Goal: Task Accomplishment & Management: Manage account settings

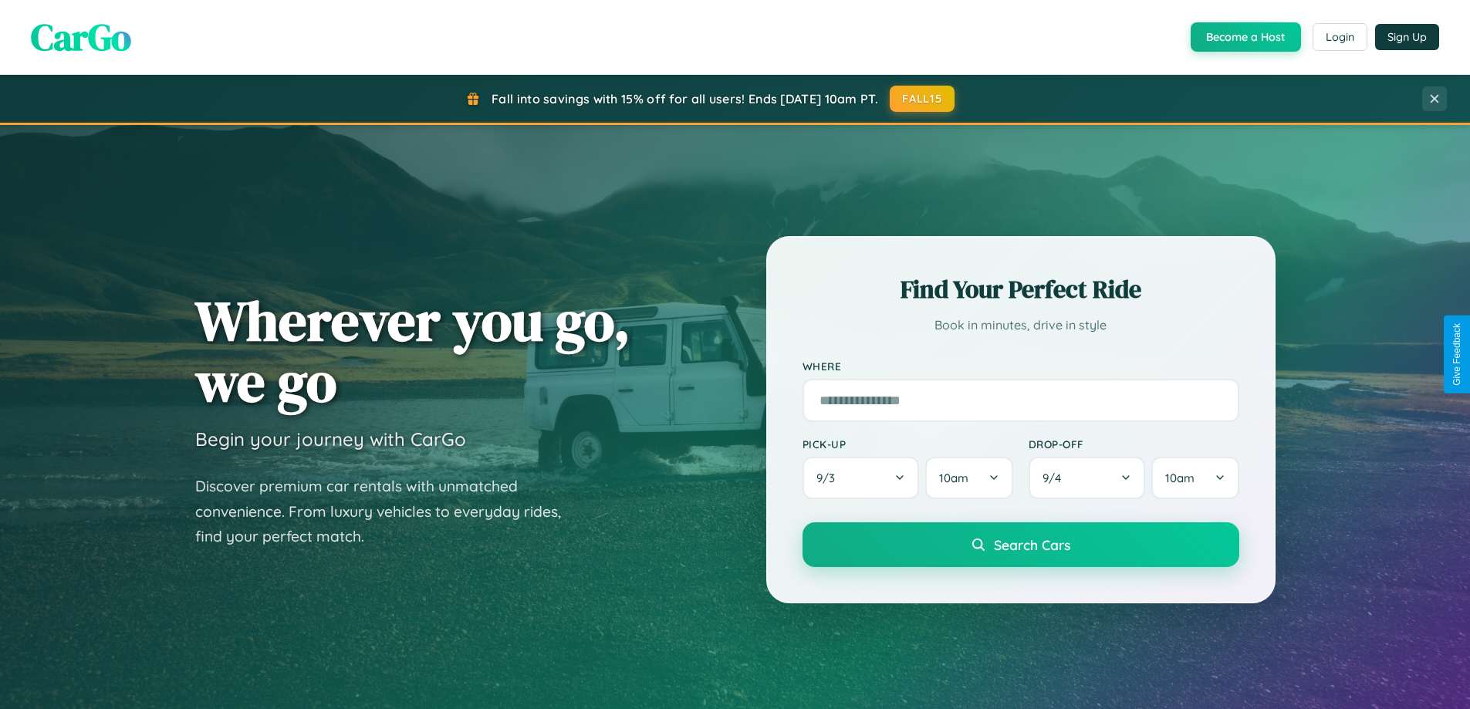
scroll to position [665, 0]
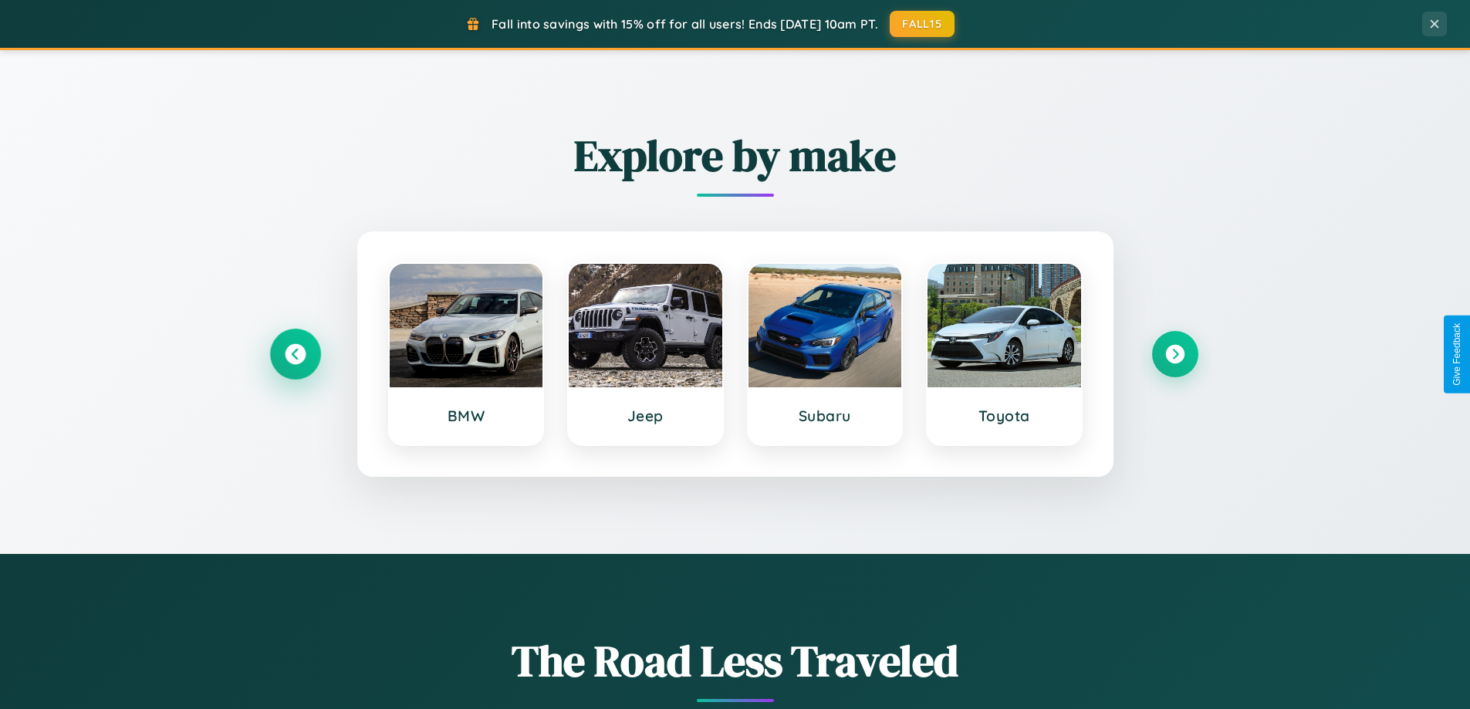
click at [295, 354] on icon at bounding box center [295, 354] width 21 height 21
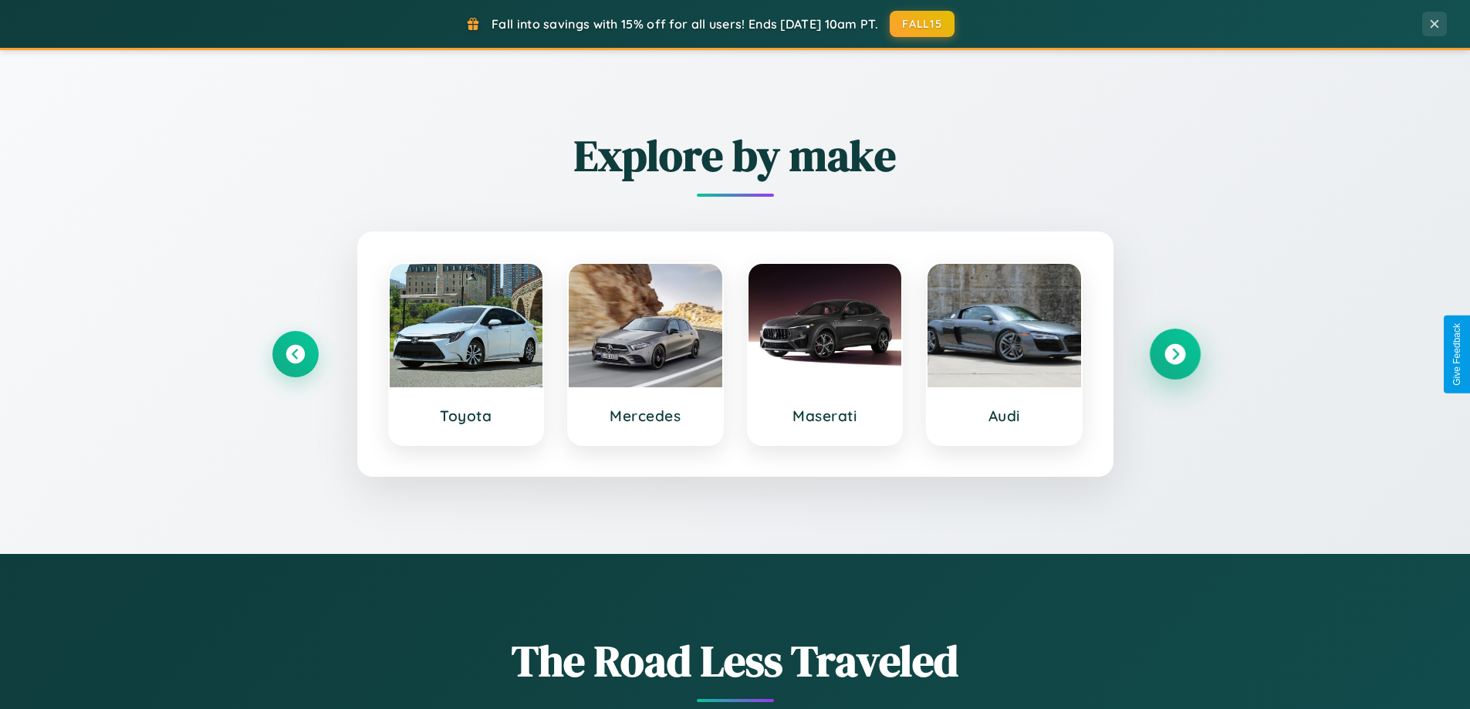
click at [1174, 354] on icon at bounding box center [1174, 354] width 21 height 21
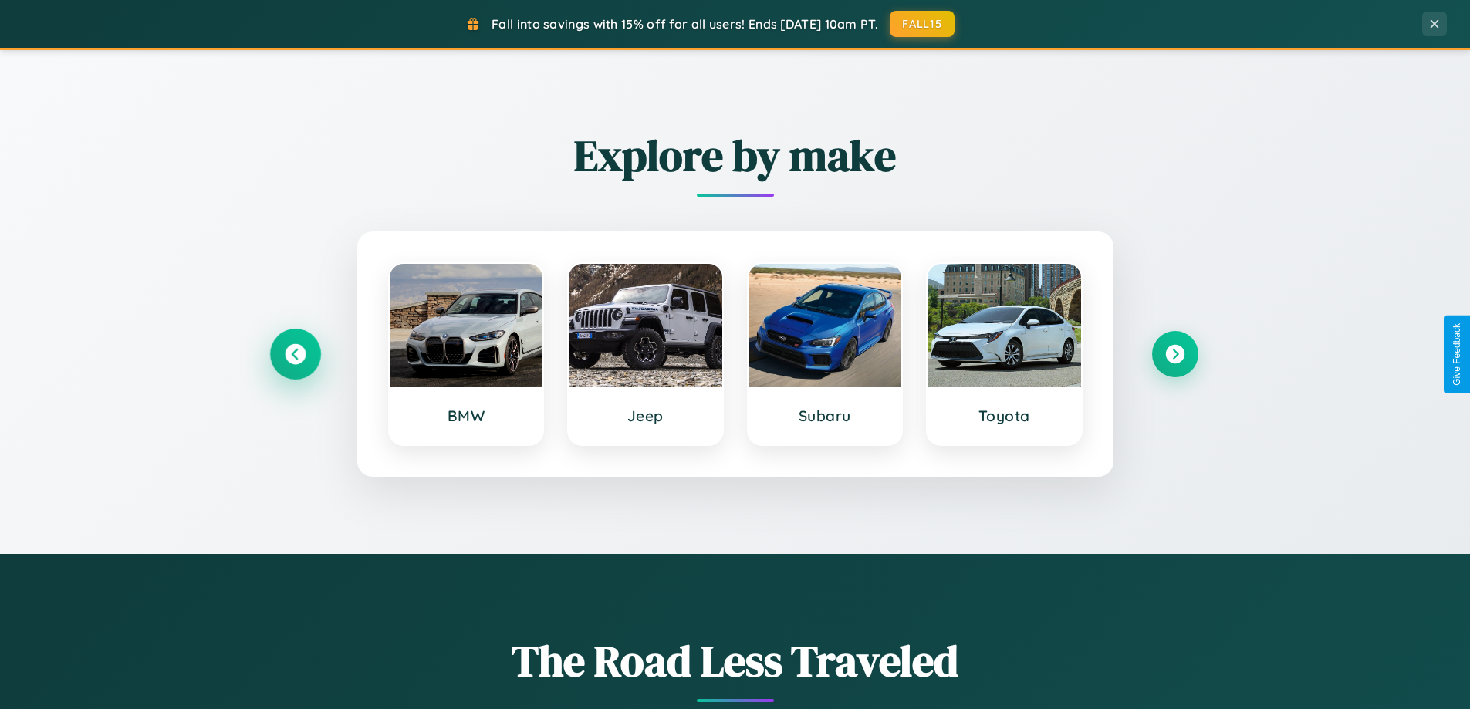
click at [295, 354] on icon at bounding box center [295, 354] width 21 height 21
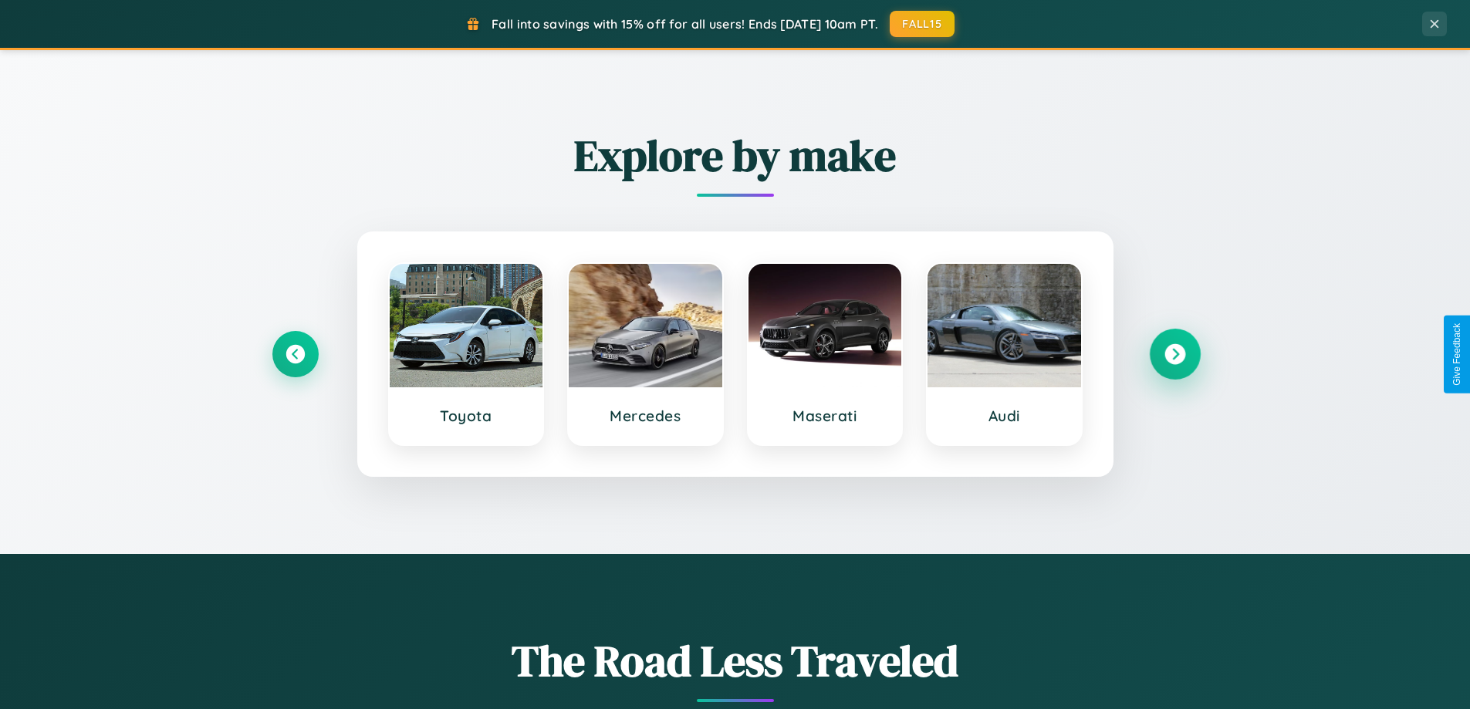
click at [1174, 354] on icon at bounding box center [1174, 354] width 21 height 21
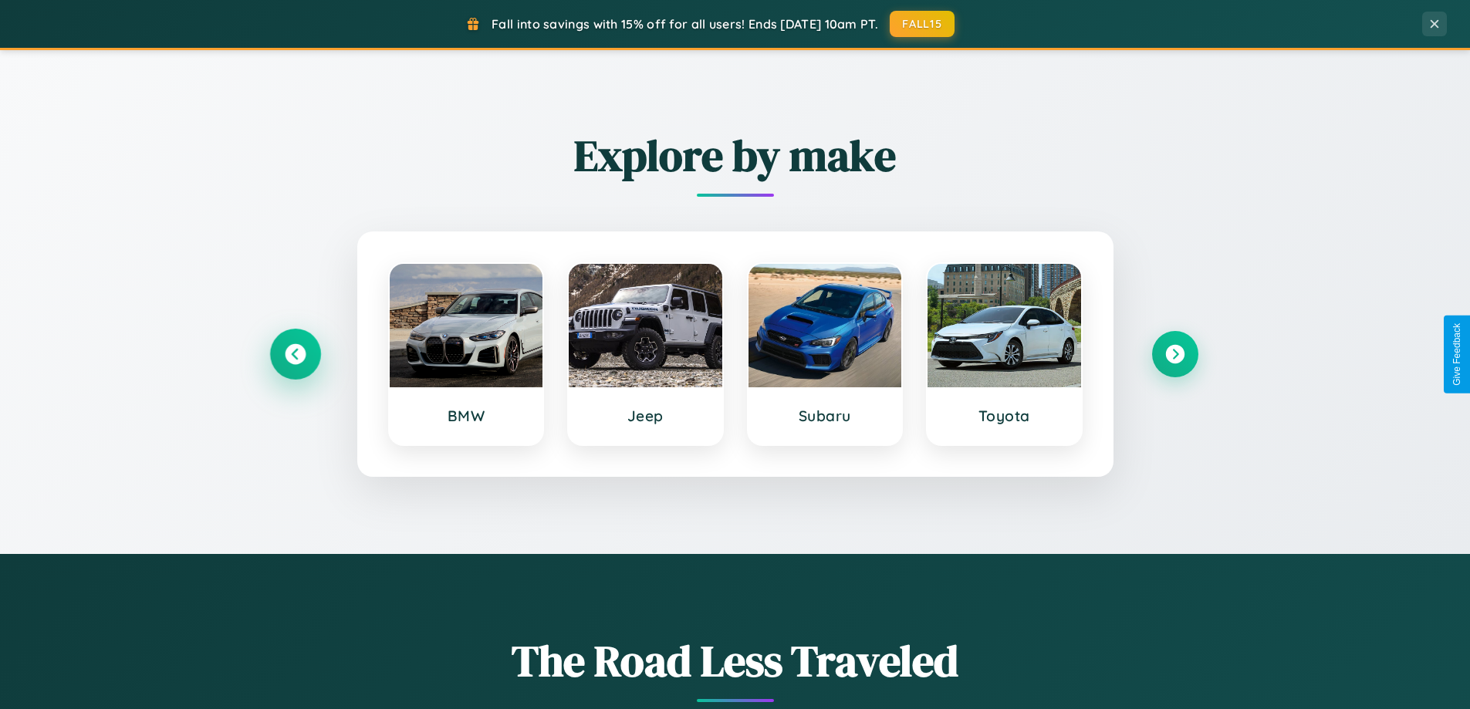
click at [295, 354] on icon at bounding box center [295, 354] width 21 height 21
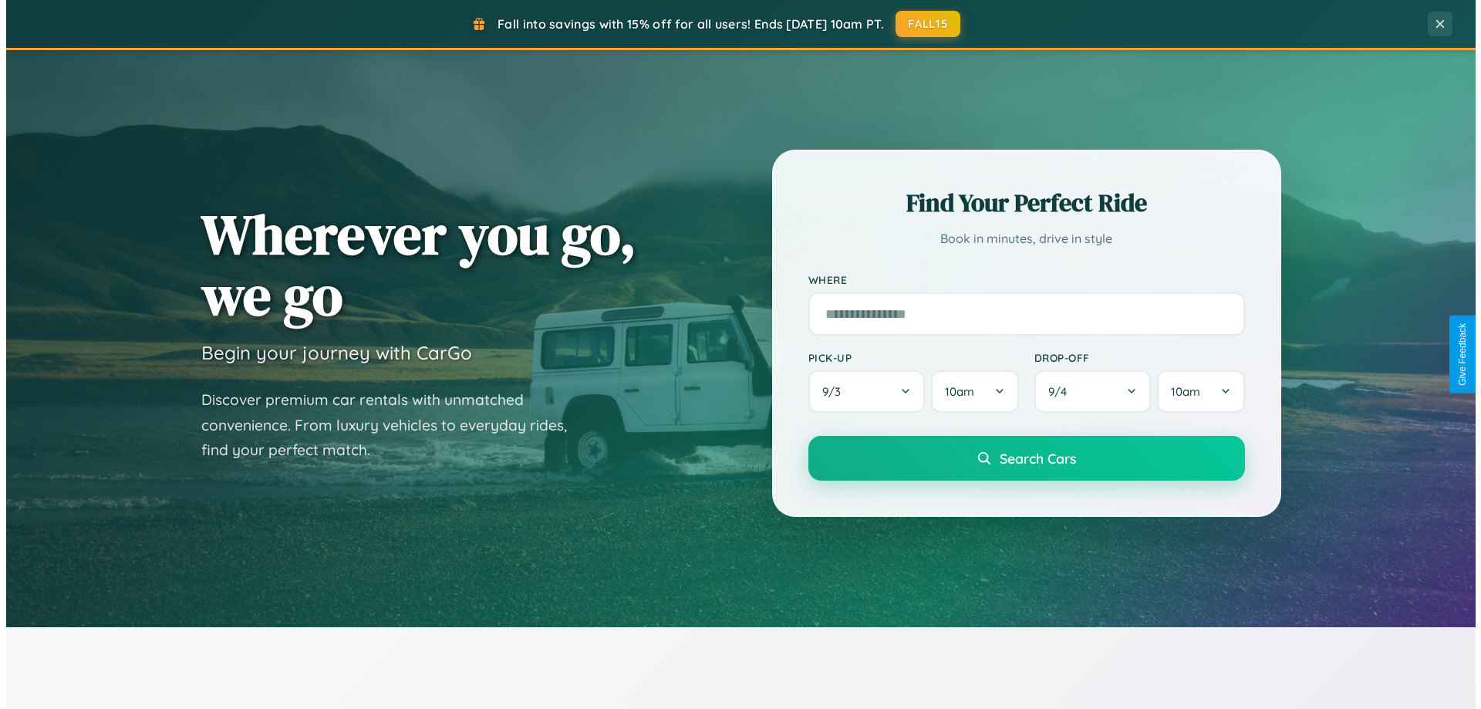
scroll to position [0, 0]
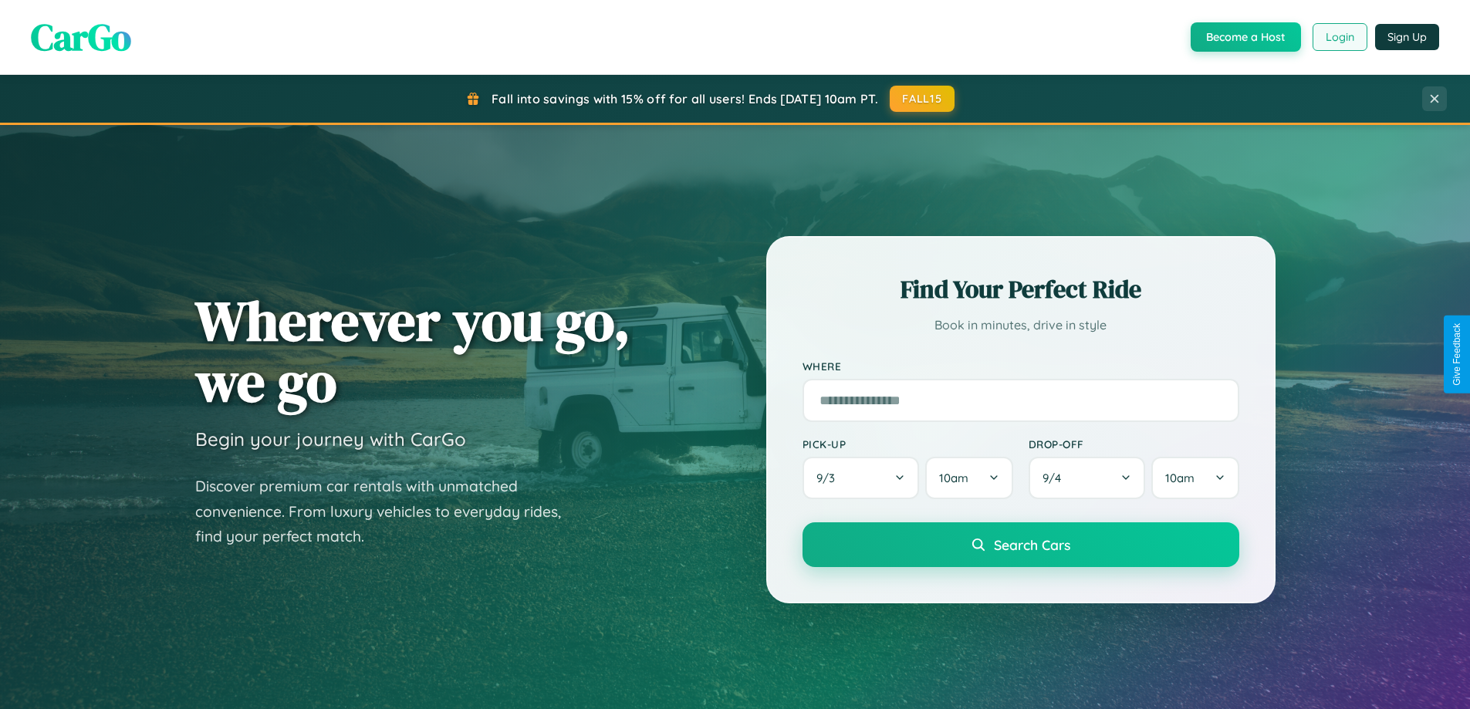
click at [1339, 37] on button "Login" at bounding box center [1339, 37] width 55 height 28
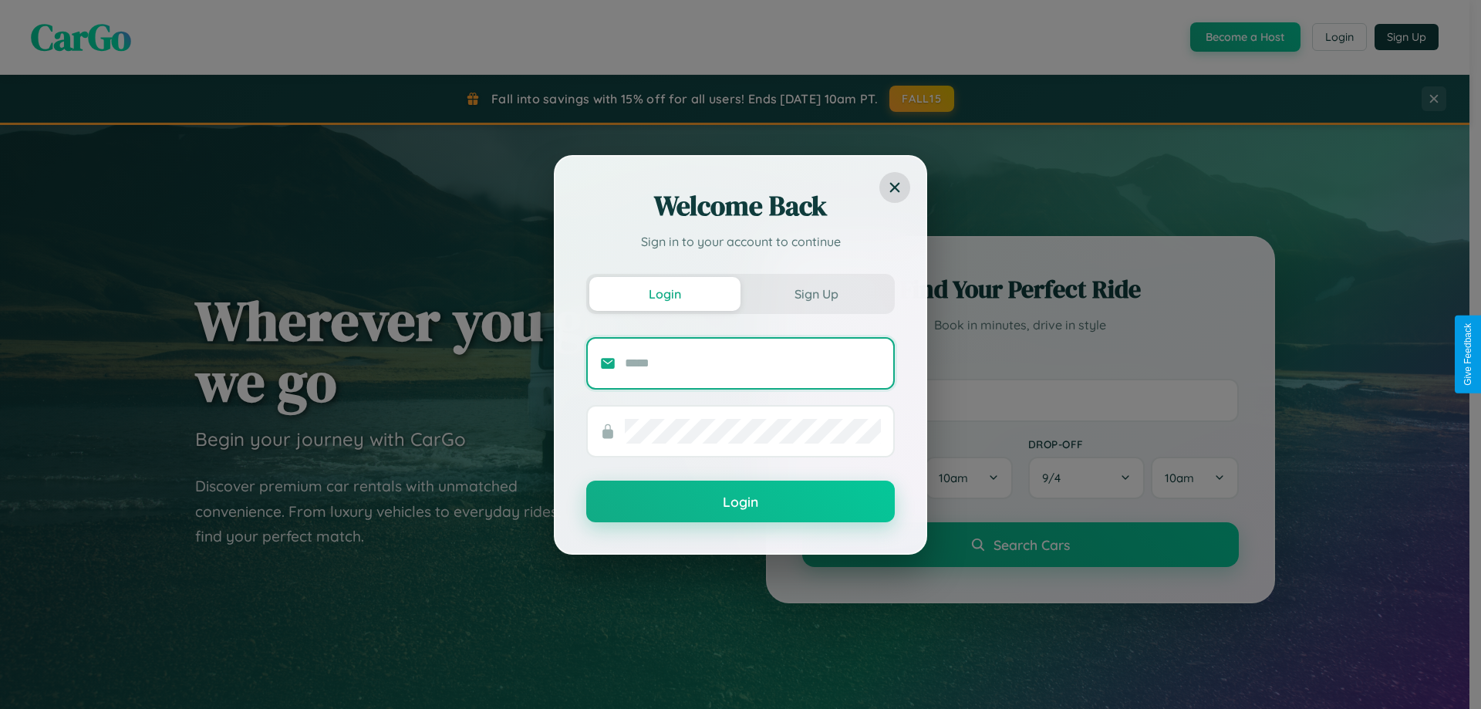
click at [753, 363] on input "text" at bounding box center [753, 363] width 256 height 25
type input "**********"
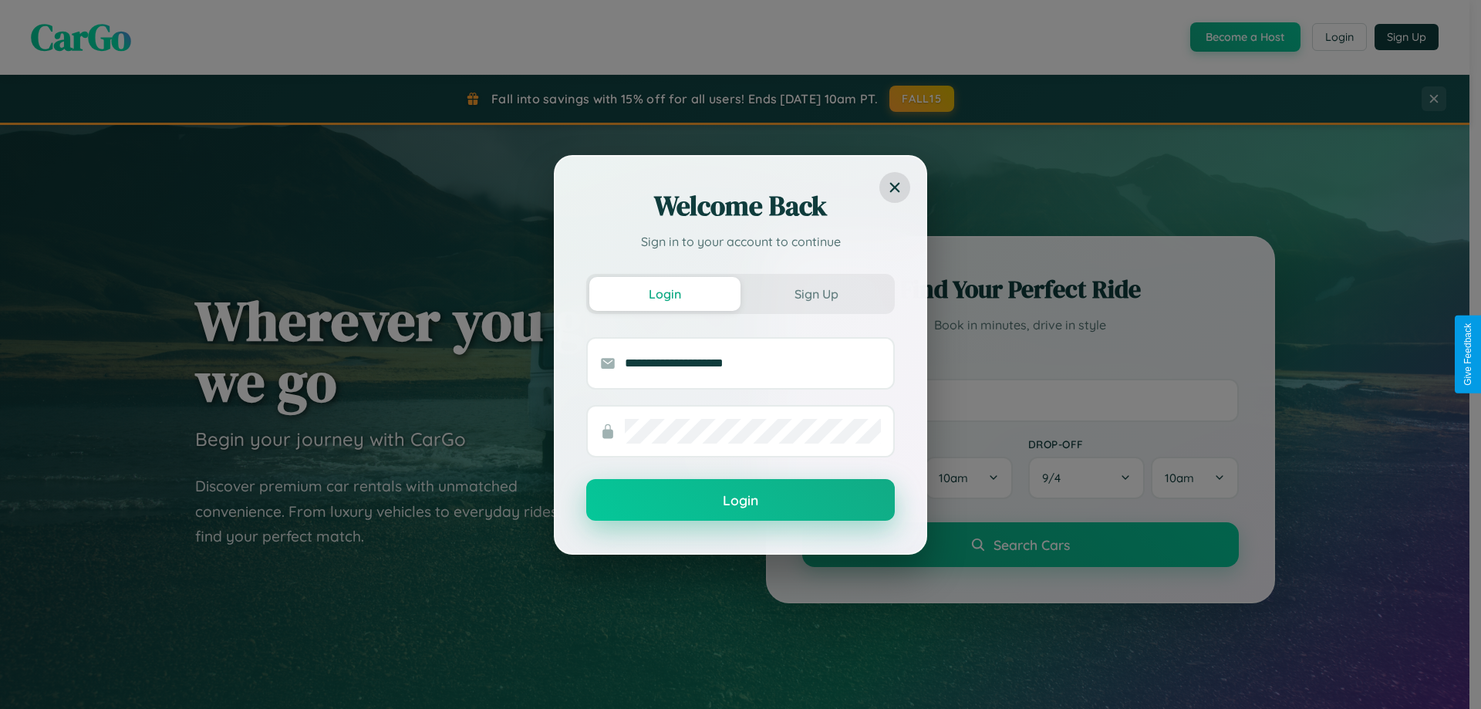
click at [741, 501] on button "Login" at bounding box center [740, 500] width 309 height 42
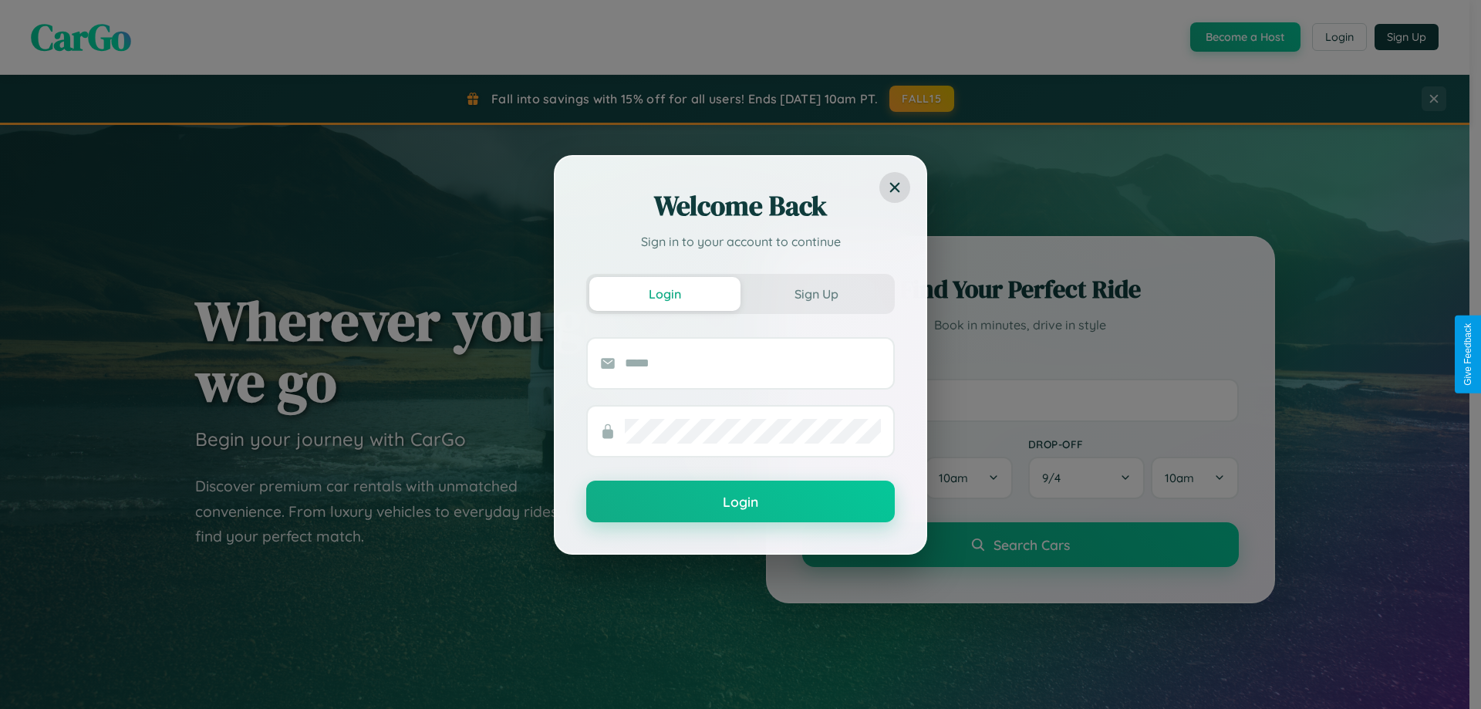
scroll to position [2969, 0]
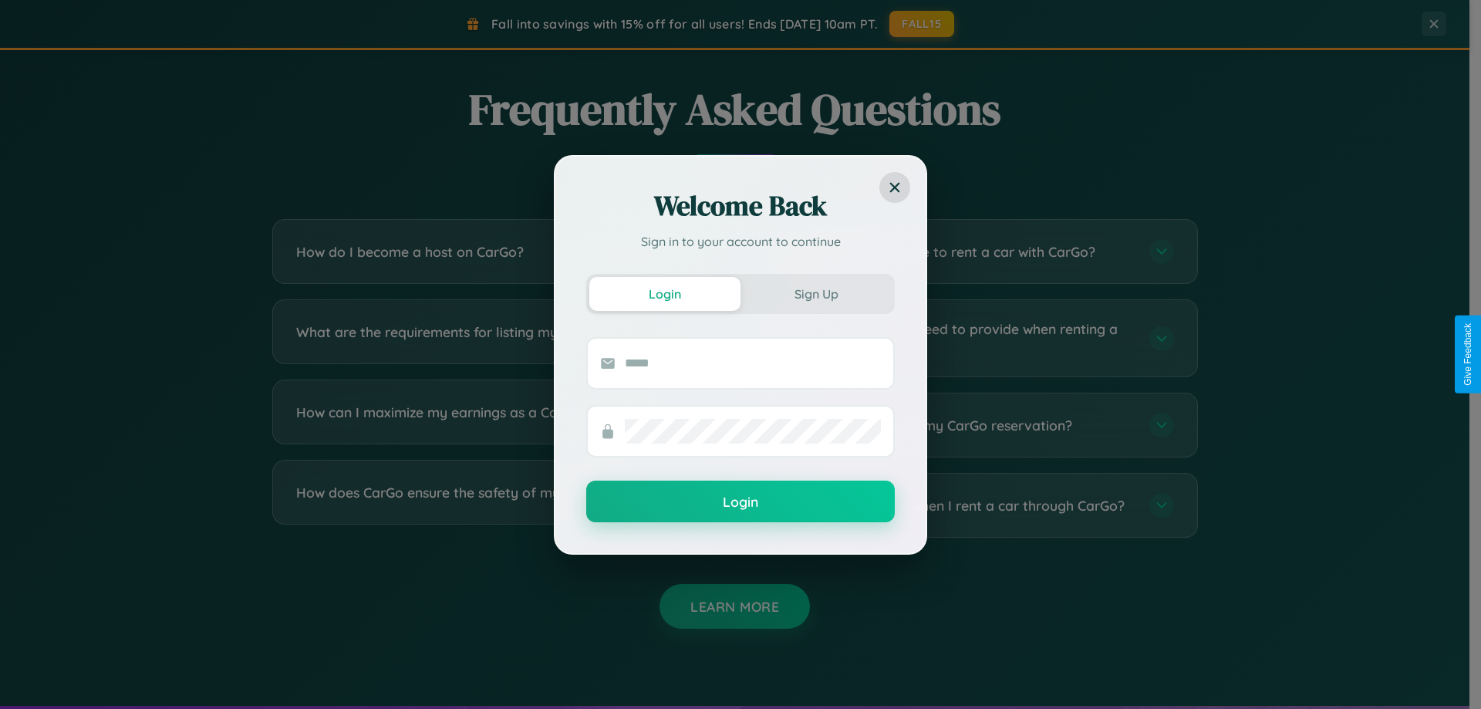
click at [974, 425] on div "Welcome Back Sign in to your account to continue Login Sign Up Login" at bounding box center [740, 354] width 1481 height 709
click at [974, 252] on div "Welcome Back Sign in to your account to continue Login Sign Up Login" at bounding box center [740, 354] width 1481 height 709
click at [495, 252] on div "Welcome Back Sign in to your account to continue Login Sign Up Login" at bounding box center [740, 354] width 1481 height 709
click at [974, 338] on div "Welcome Back Sign in to your account to continue Login Sign Up Login" at bounding box center [740, 354] width 1481 height 709
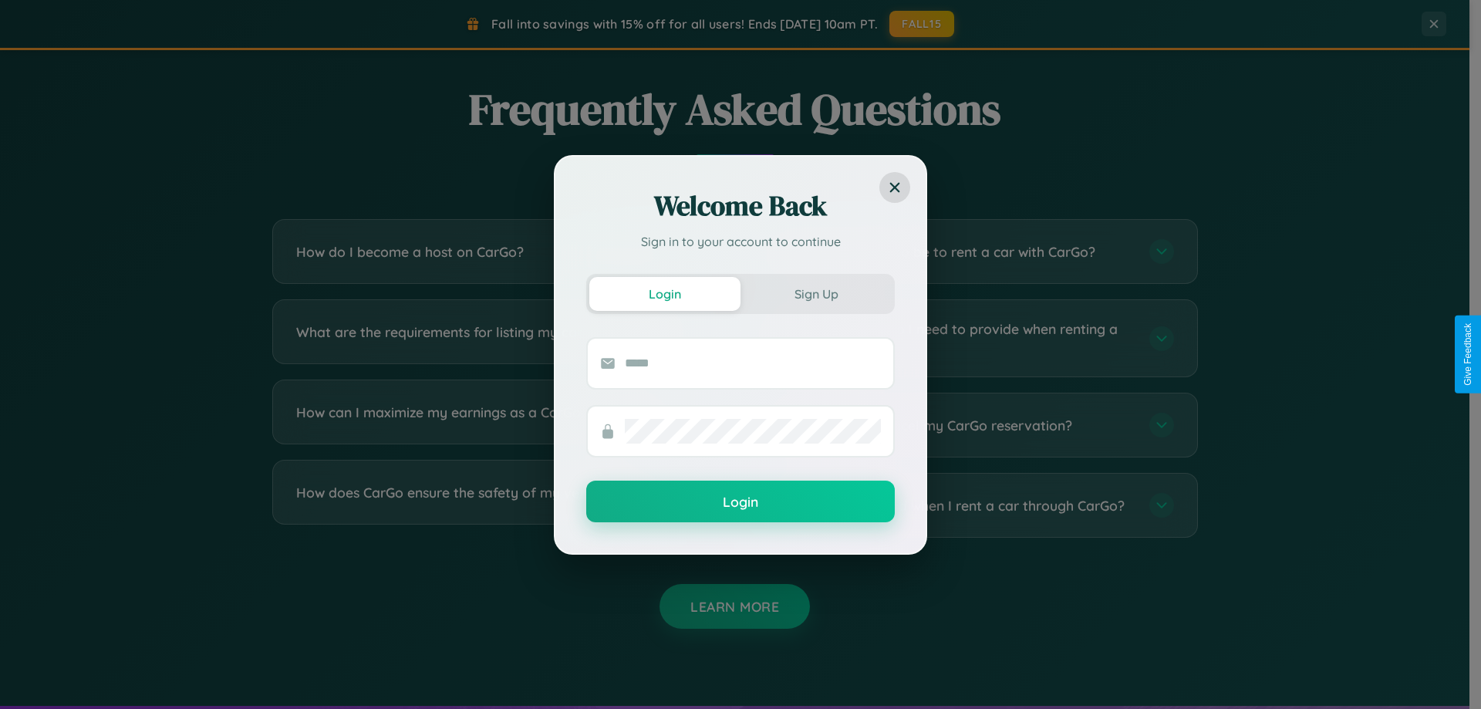
click at [495, 338] on div "Welcome Back Sign in to your account to continue Login Sign Up Login" at bounding box center [740, 354] width 1481 height 709
click at [495, 505] on div "Welcome Back Sign in to your account to continue Login Sign Up Login" at bounding box center [740, 354] width 1481 height 709
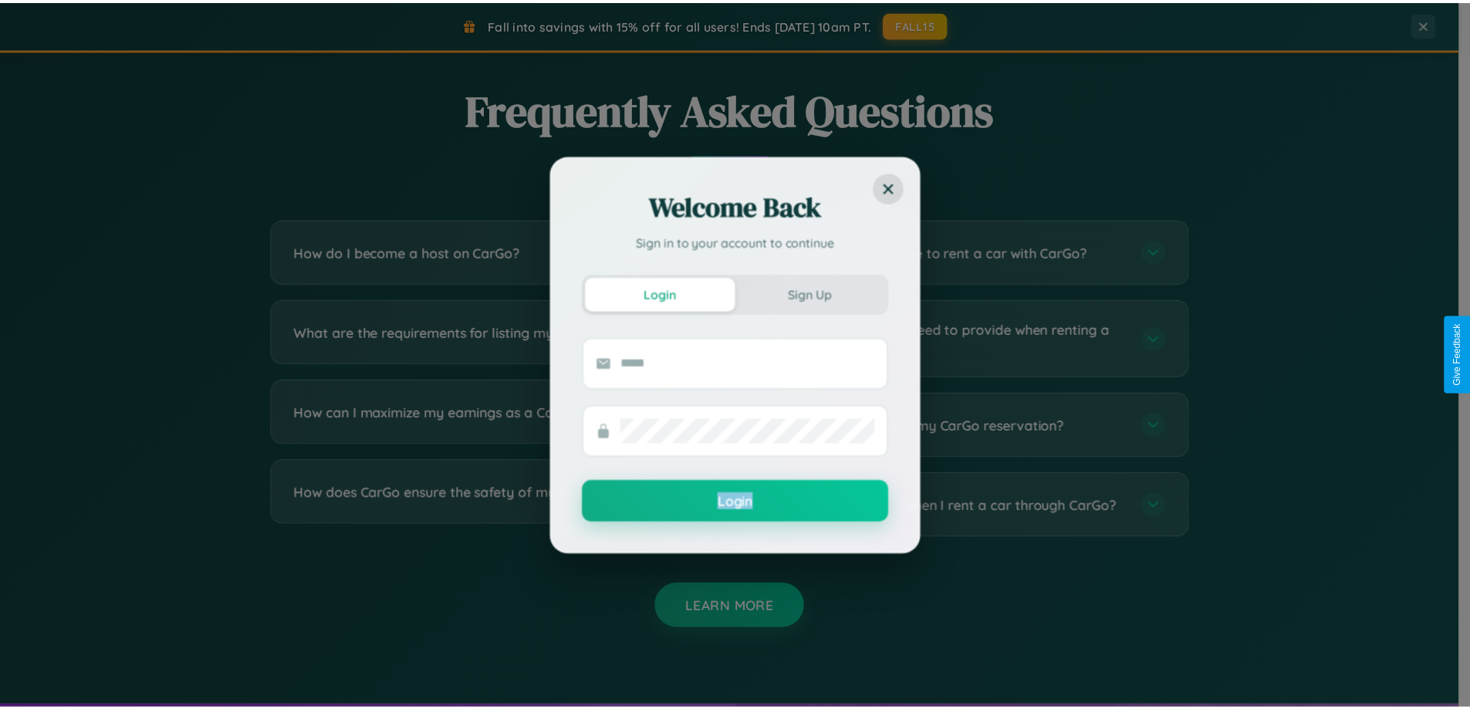
scroll to position [0, 0]
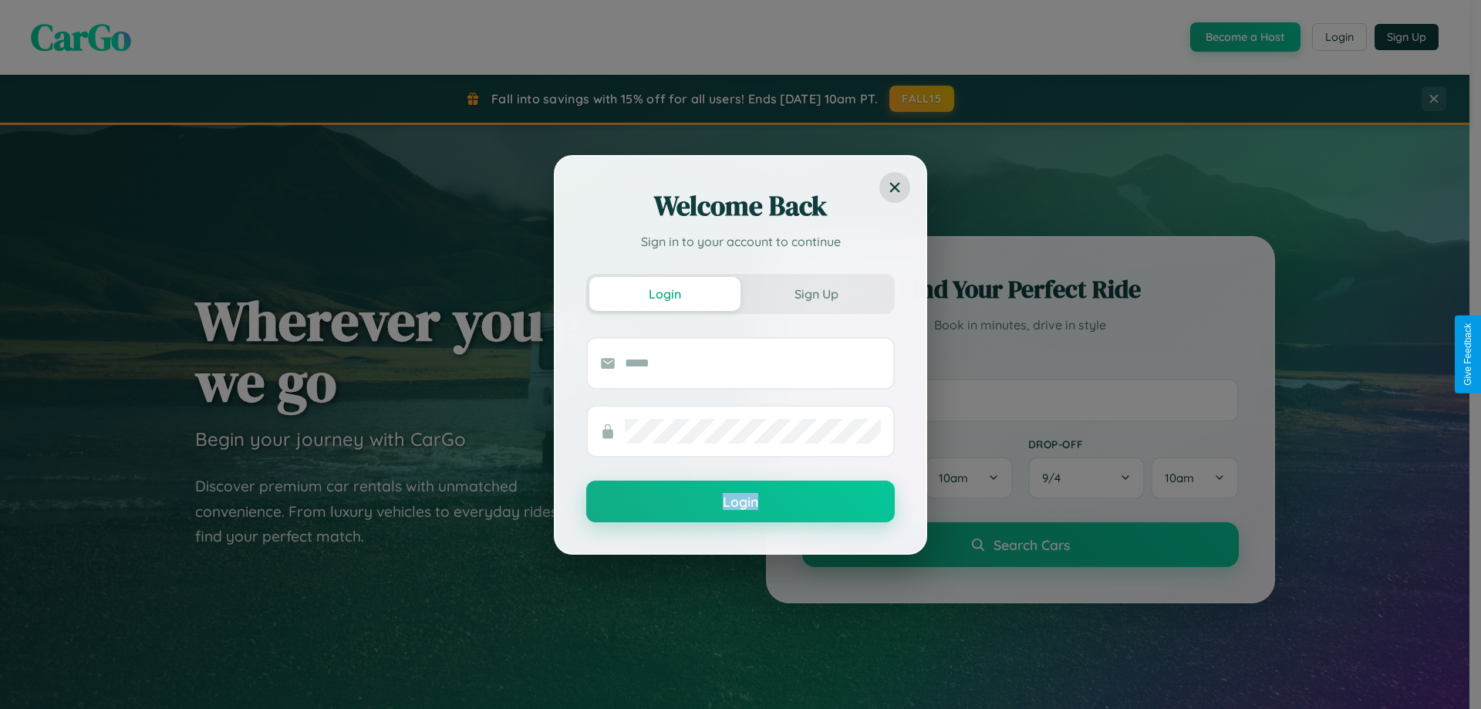
click at [1244, 37] on div "Welcome Back Sign in to your account to continue Login Sign Up Login" at bounding box center [740, 354] width 1481 height 709
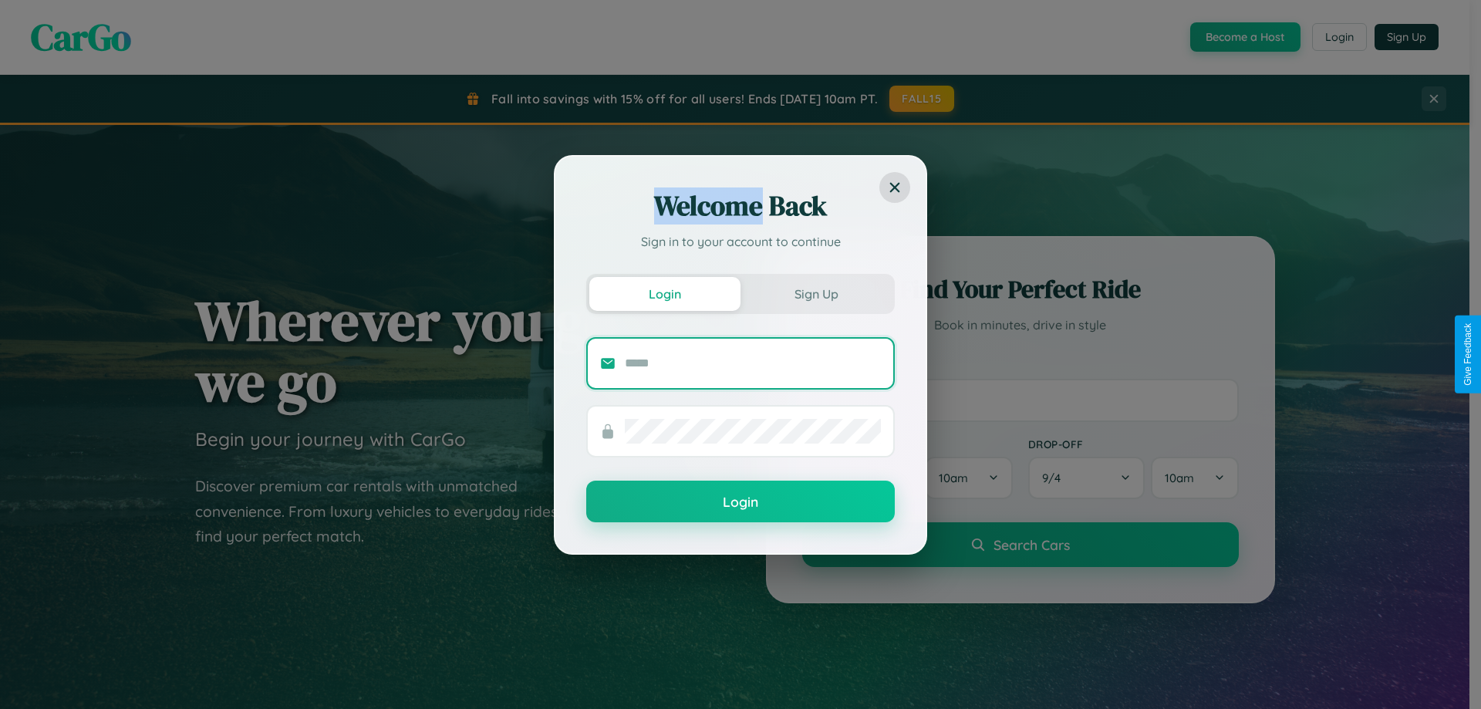
click at [753, 363] on input "text" at bounding box center [753, 363] width 256 height 25
type input "**********"
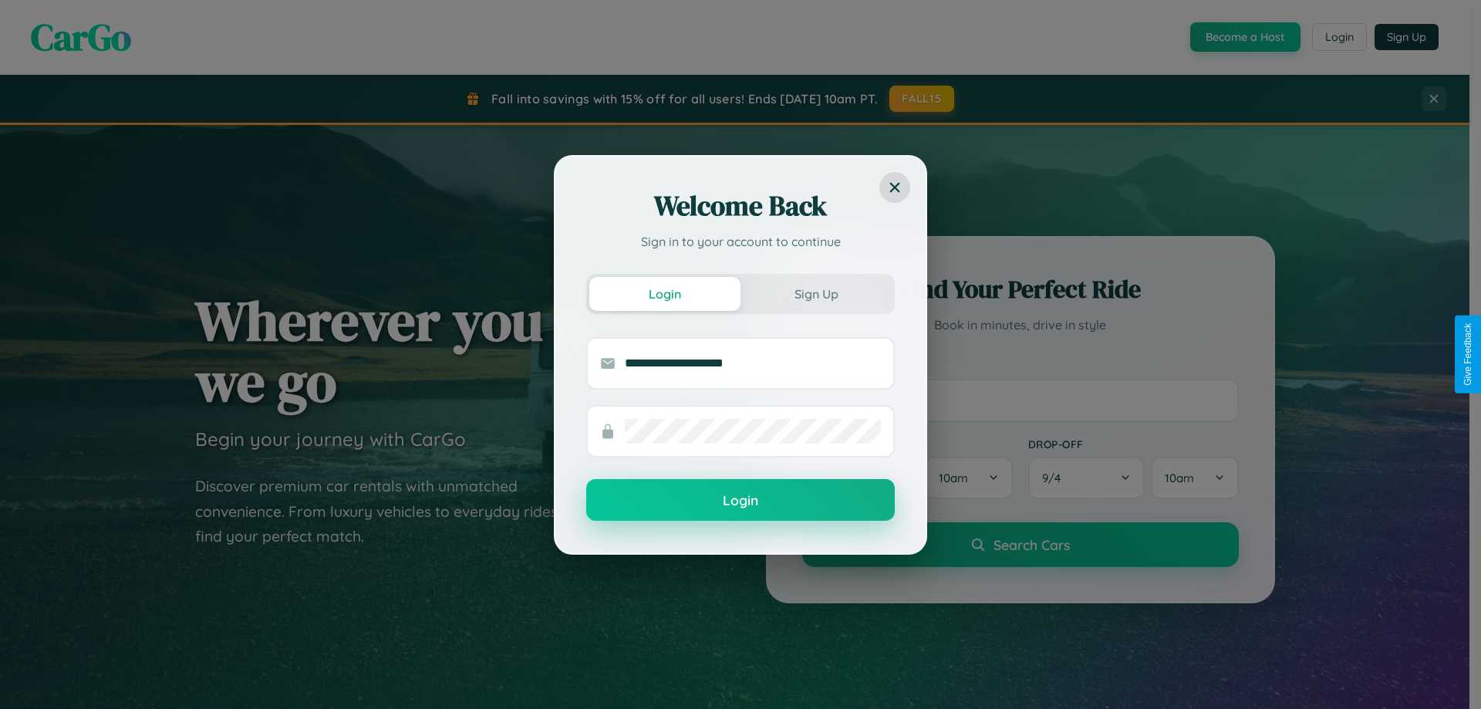
click at [741, 501] on button "Login" at bounding box center [740, 500] width 309 height 42
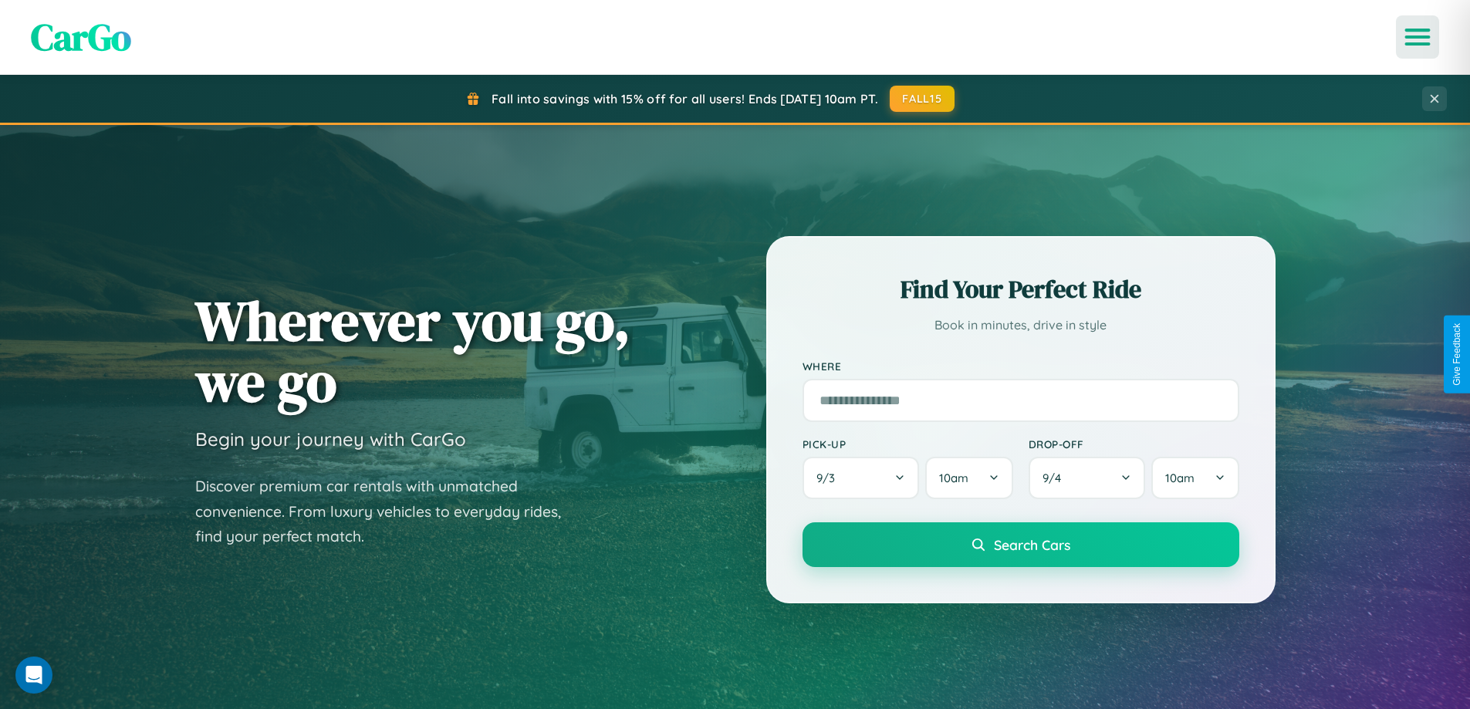
click at [1417, 37] on icon "Open menu" at bounding box center [1417, 37] width 22 height 14
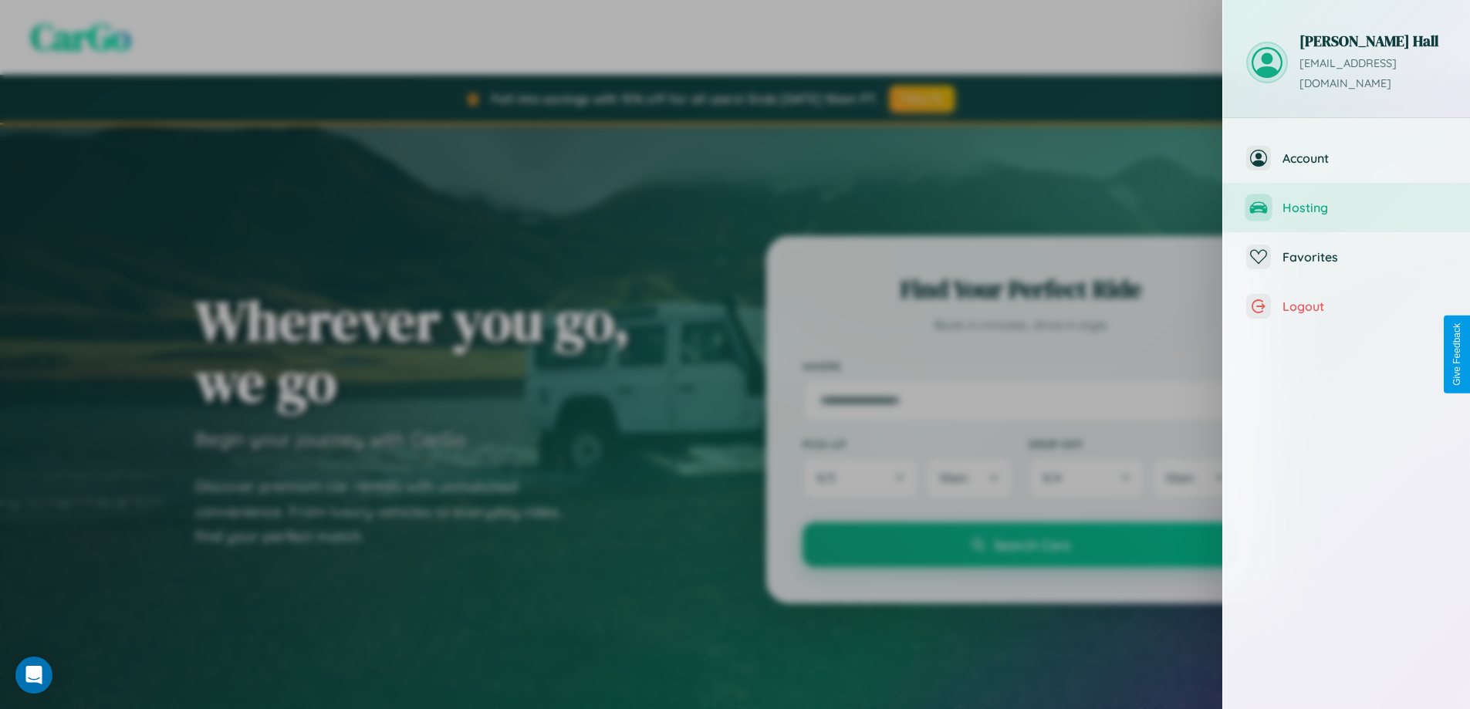
click at [1346, 200] on span "Hosting" at bounding box center [1364, 207] width 164 height 15
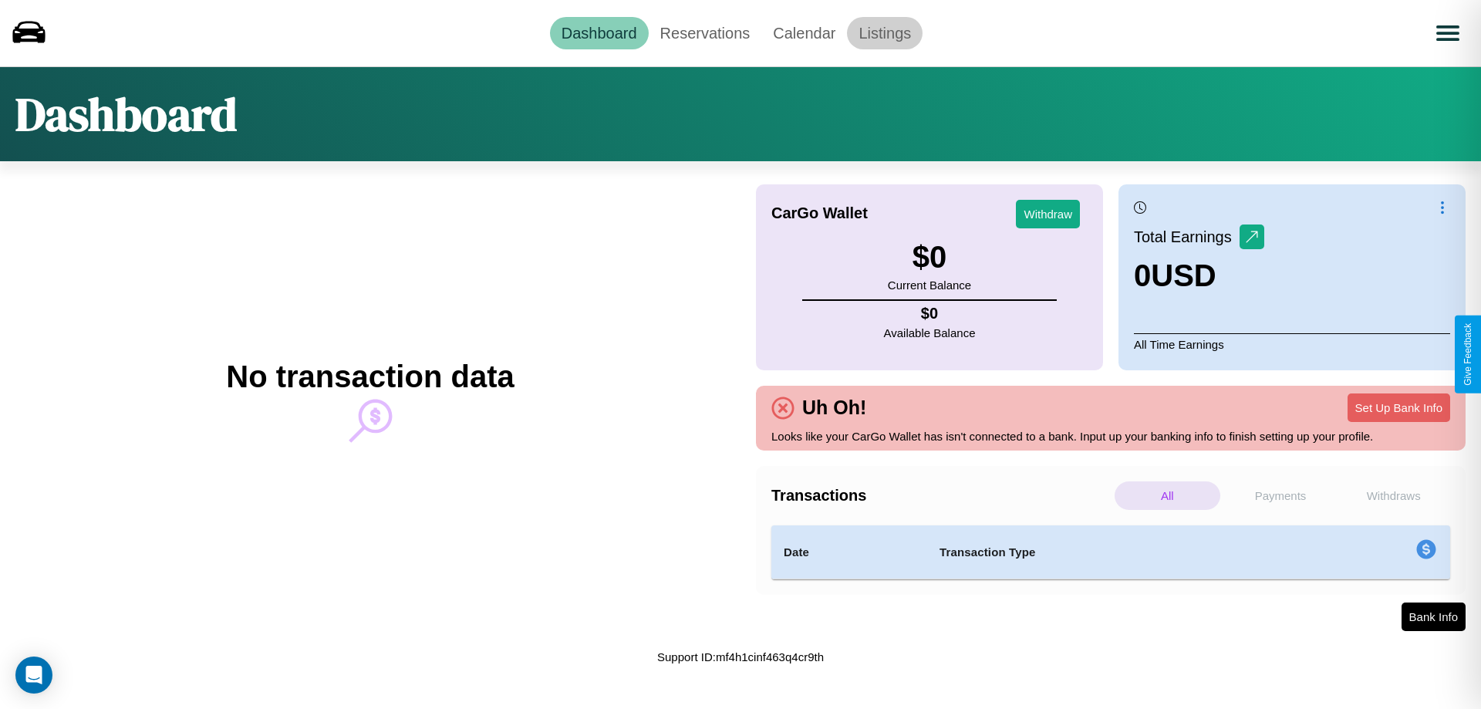
click at [885, 32] on link "Listings" at bounding box center [885, 33] width 76 height 32
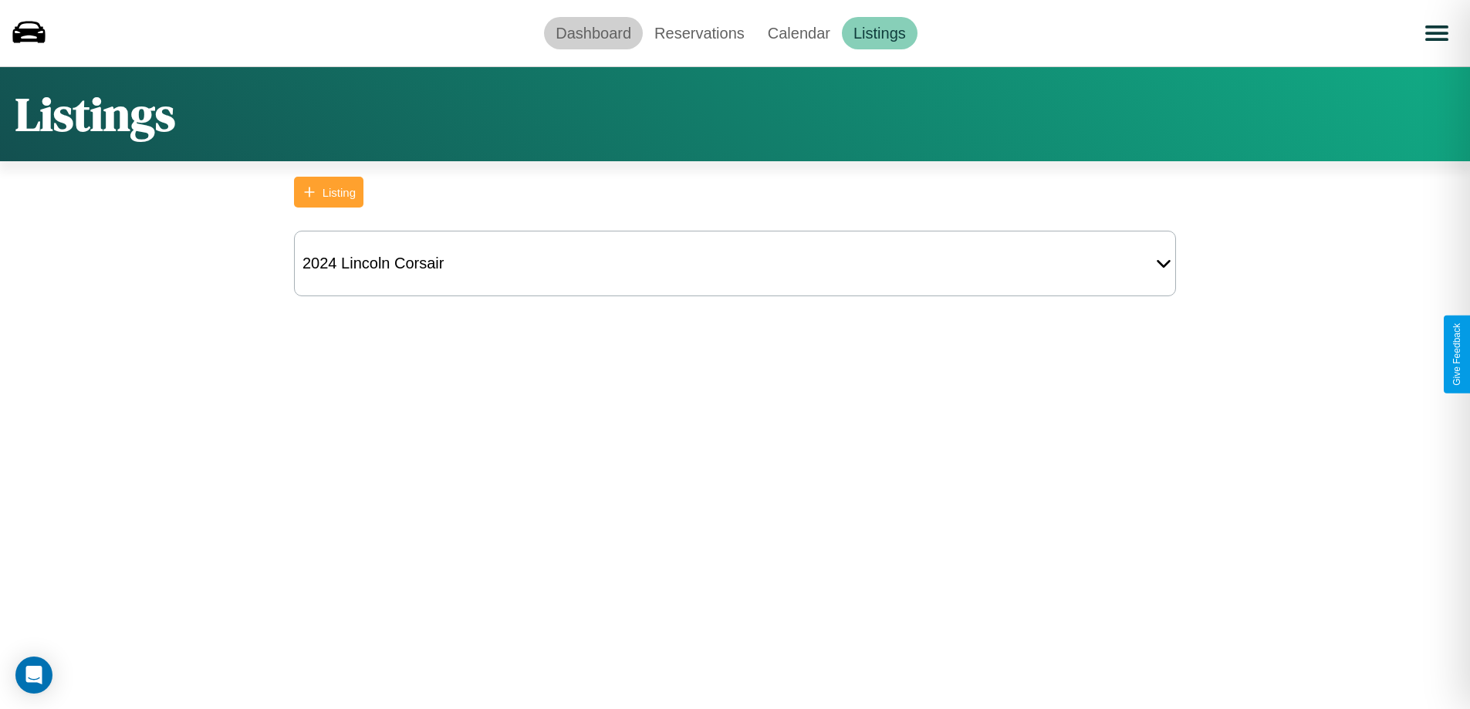
click at [593, 32] on link "Dashboard" at bounding box center [593, 33] width 99 height 32
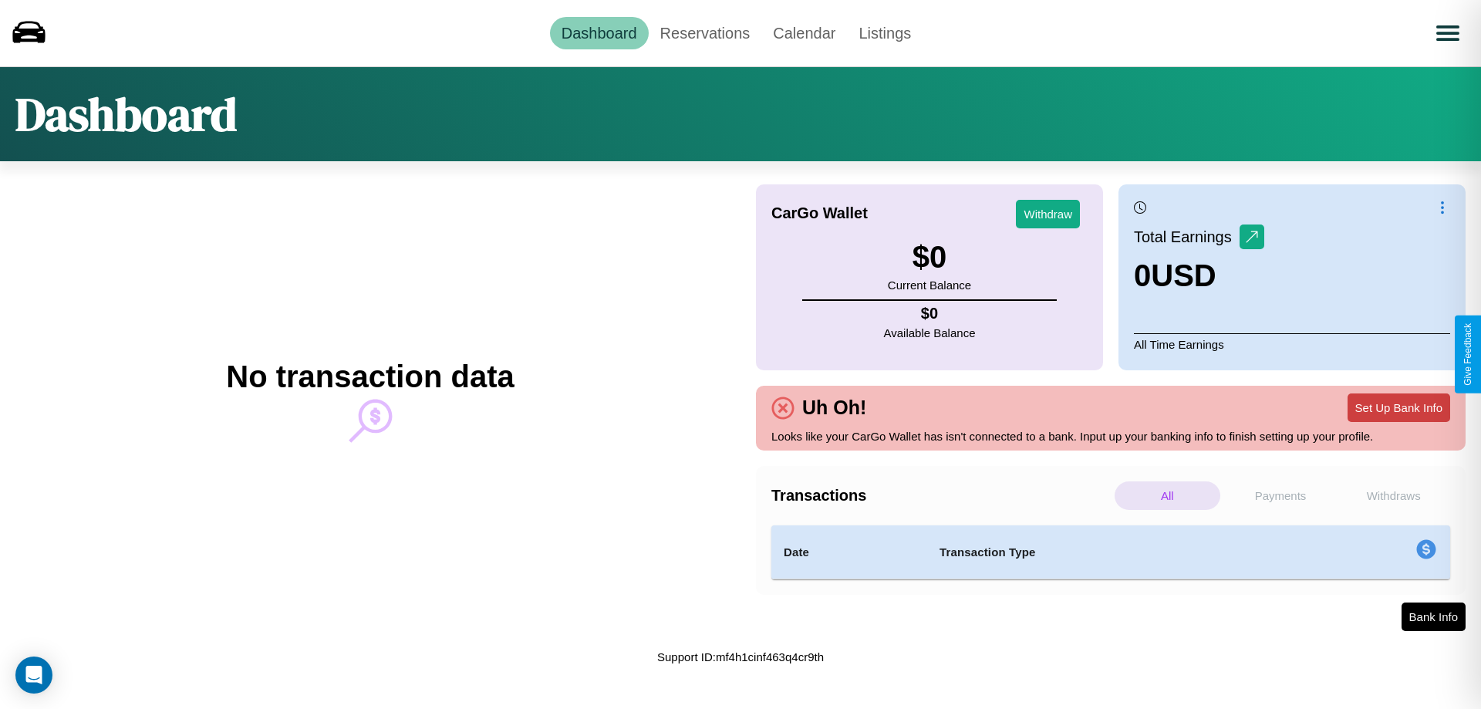
click at [1399, 407] on button "Set Up Bank Info" at bounding box center [1399, 407] width 103 height 29
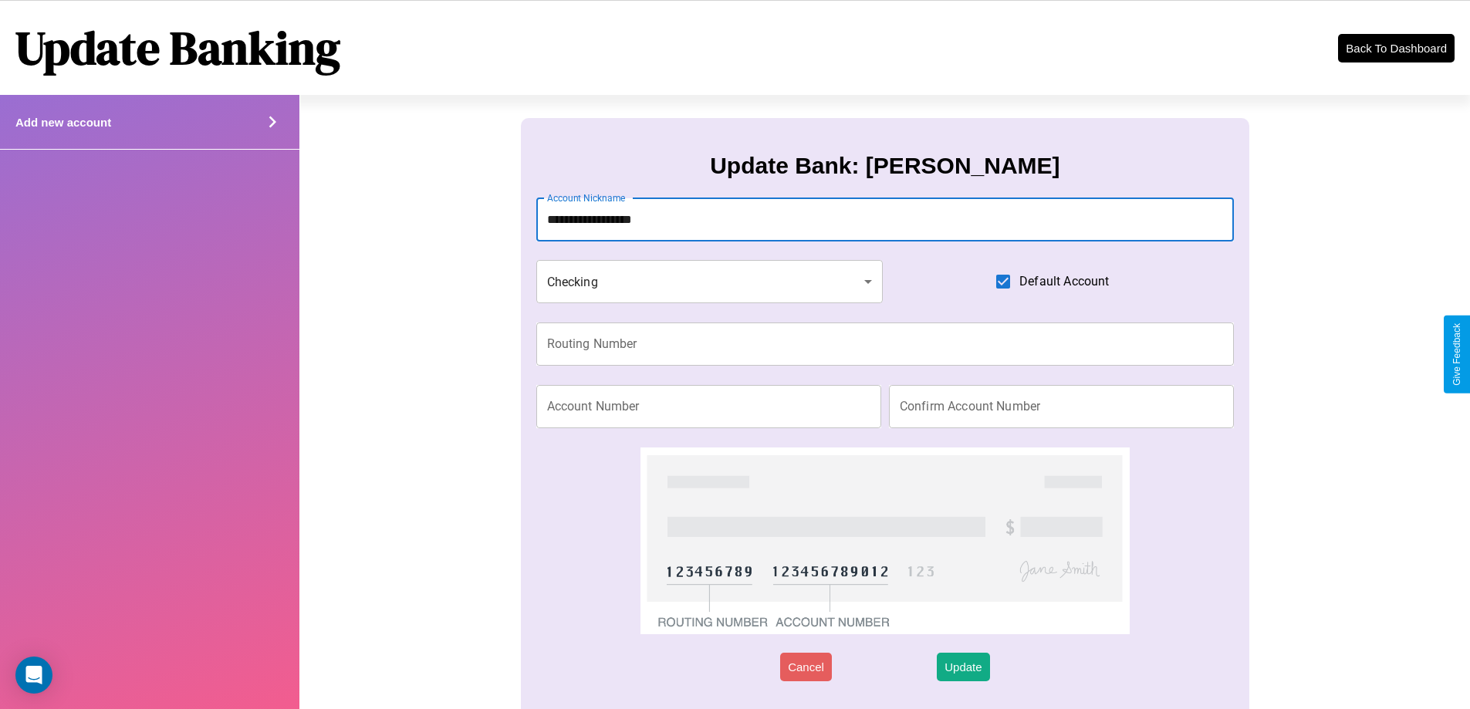
type input "**********"
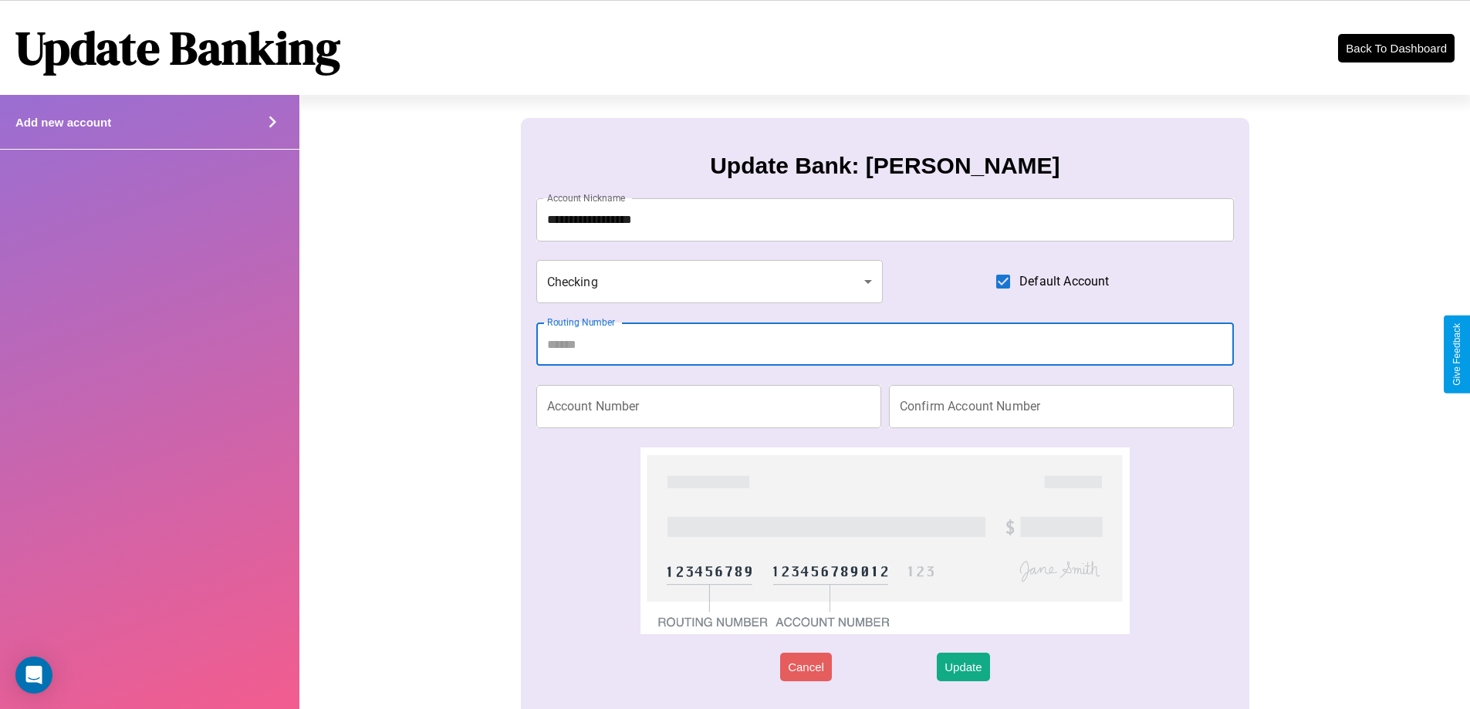
click at [884, 344] on input "Routing Number" at bounding box center [885, 343] width 698 height 43
type input "*********"
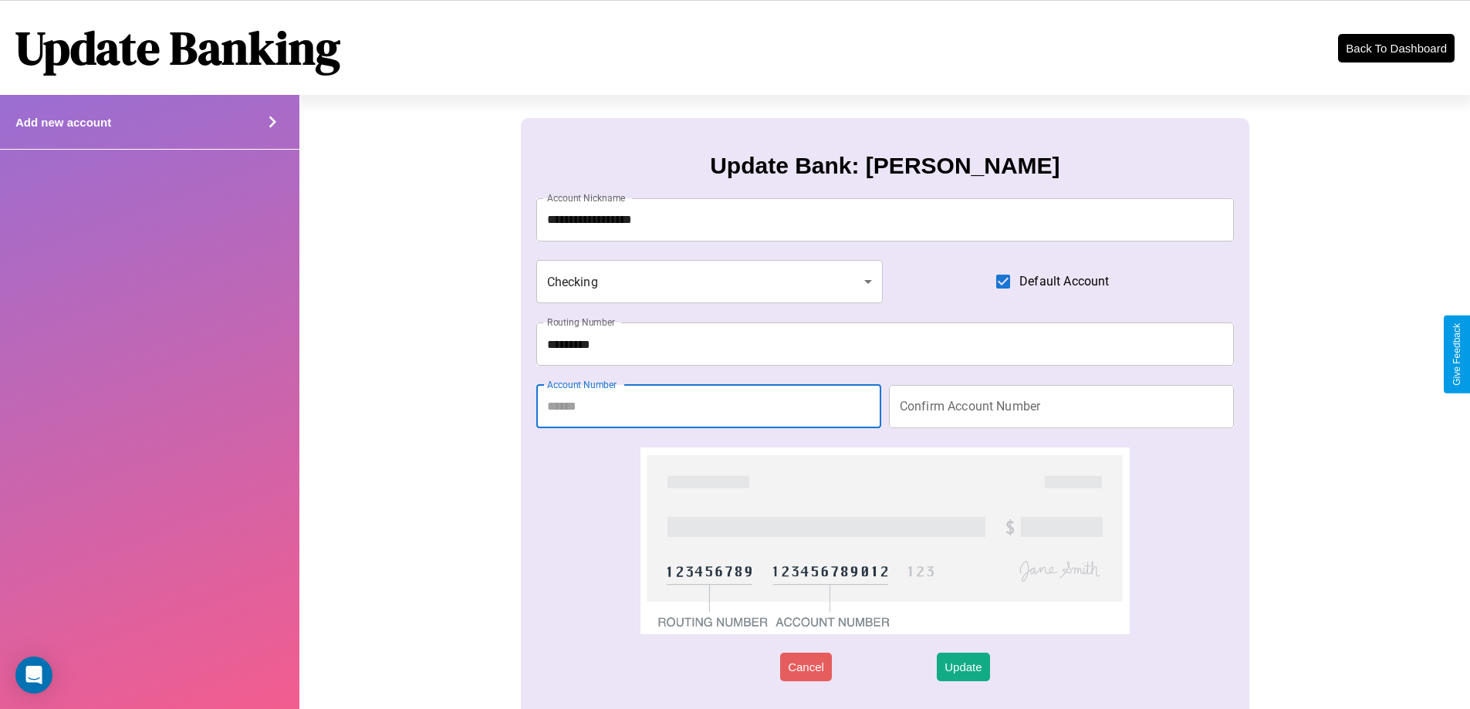
click at [708, 406] on input "Account Number" at bounding box center [708, 406] width 345 height 43
type input "********"
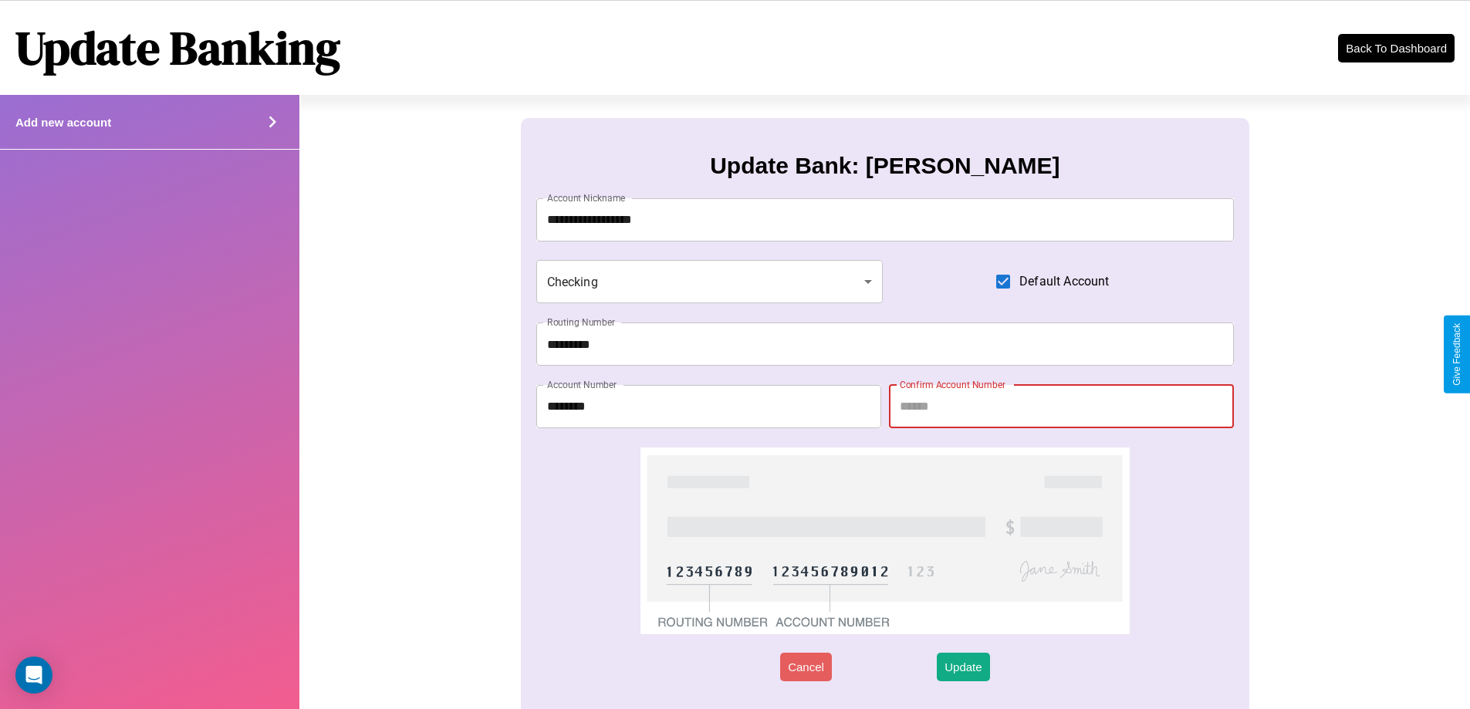
click at [1061, 406] on input "Confirm Account Number" at bounding box center [1061, 406] width 345 height 43
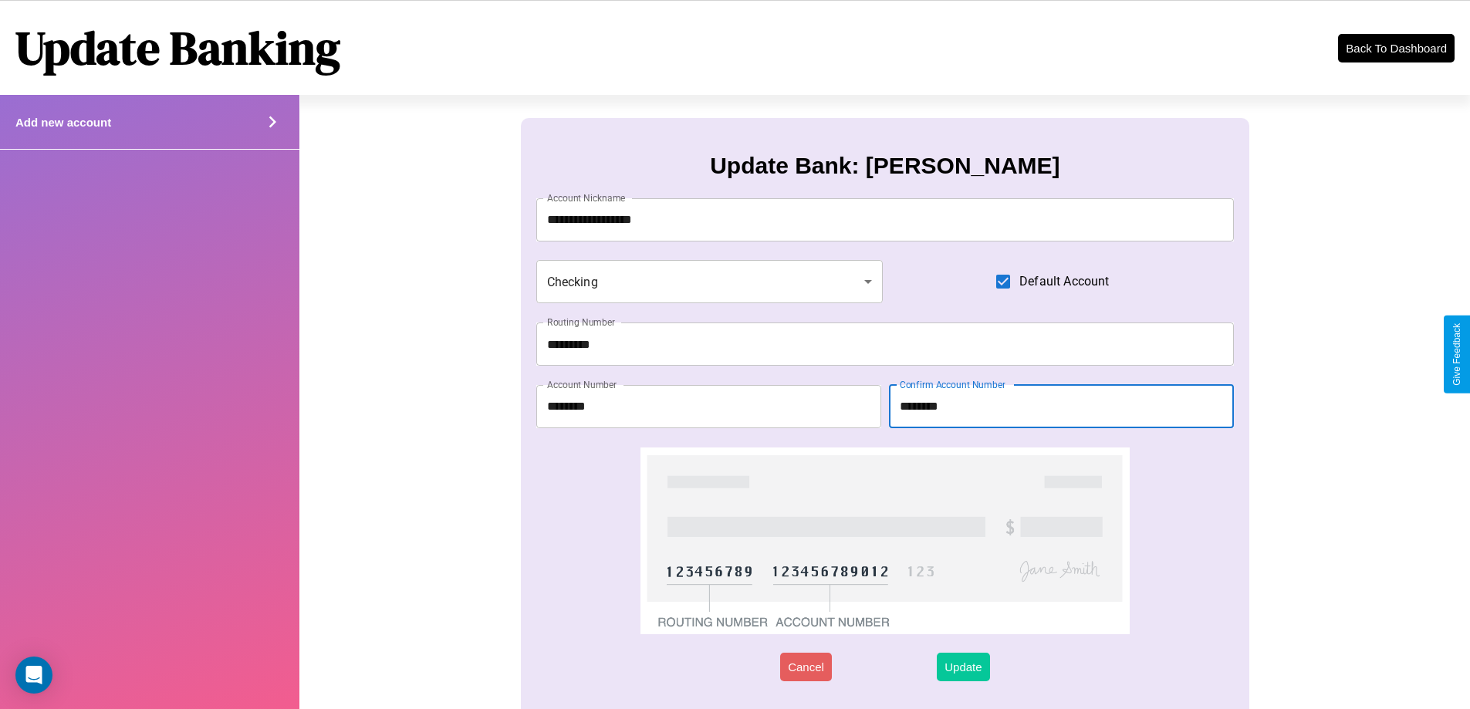
type input "********"
click at [963, 667] on button "Update" at bounding box center [963, 667] width 52 height 29
